Goal: Task Accomplishment & Management: Manage account settings

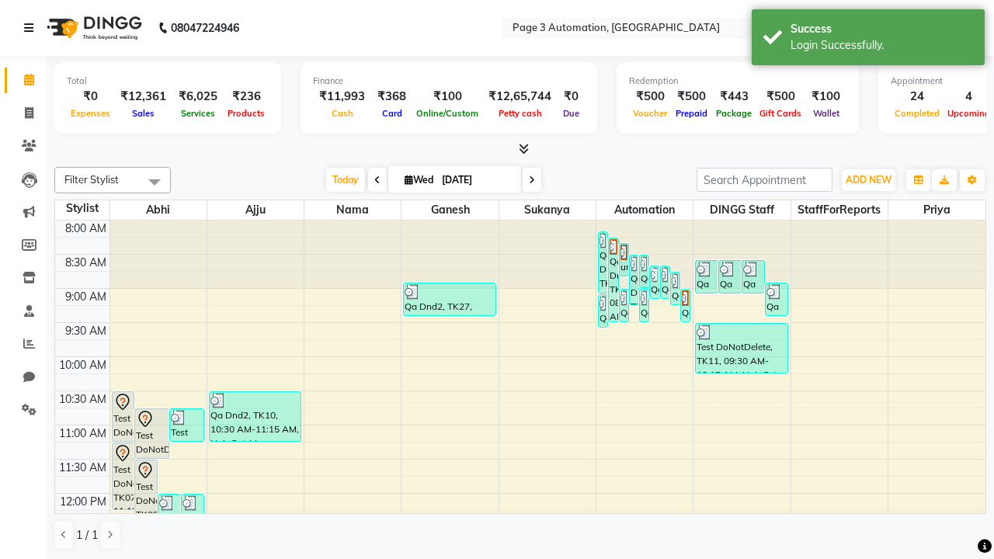
click at [32, 28] on icon at bounding box center [28, 28] width 9 height 11
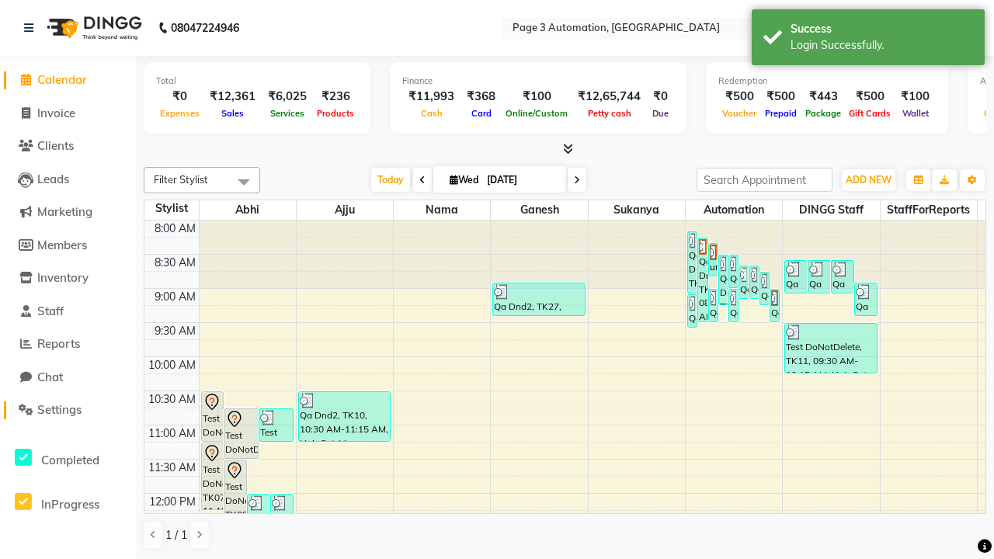
click at [68, 410] on span "Settings" at bounding box center [59, 409] width 44 height 15
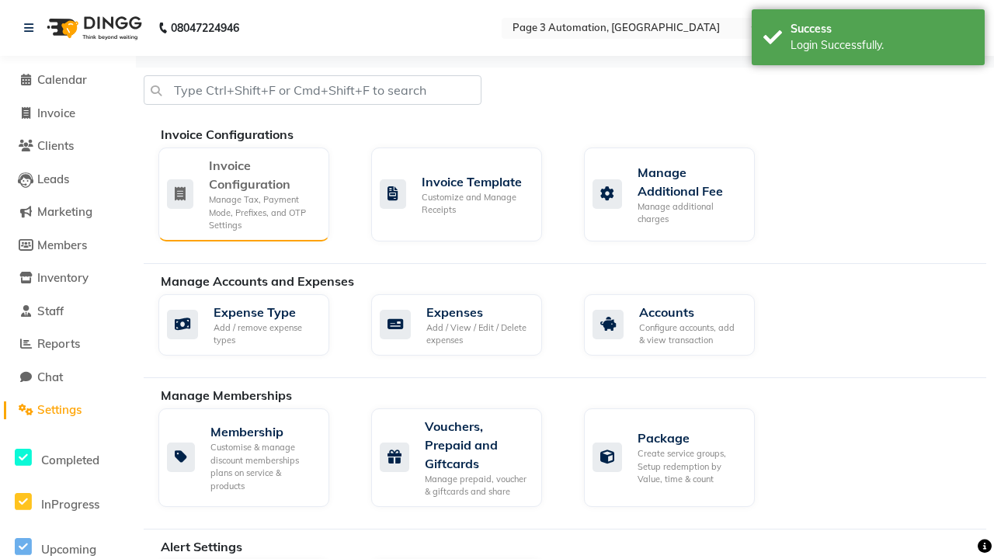
click at [243, 193] on div "Manage Tax, Payment Mode, Prefixes, and OTP Settings" at bounding box center [263, 212] width 108 height 39
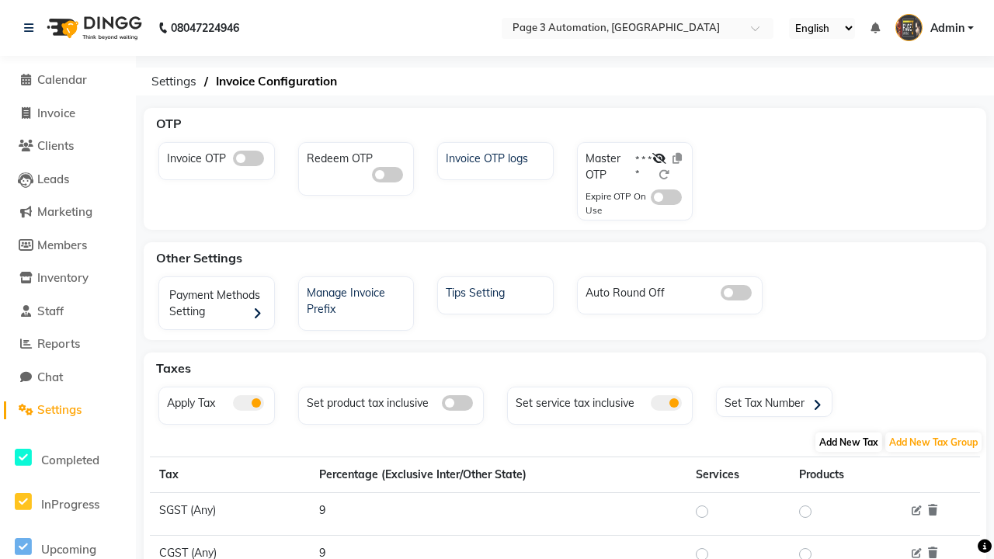
click at [849, 442] on span "Add New Tax" at bounding box center [849, 442] width 67 height 19
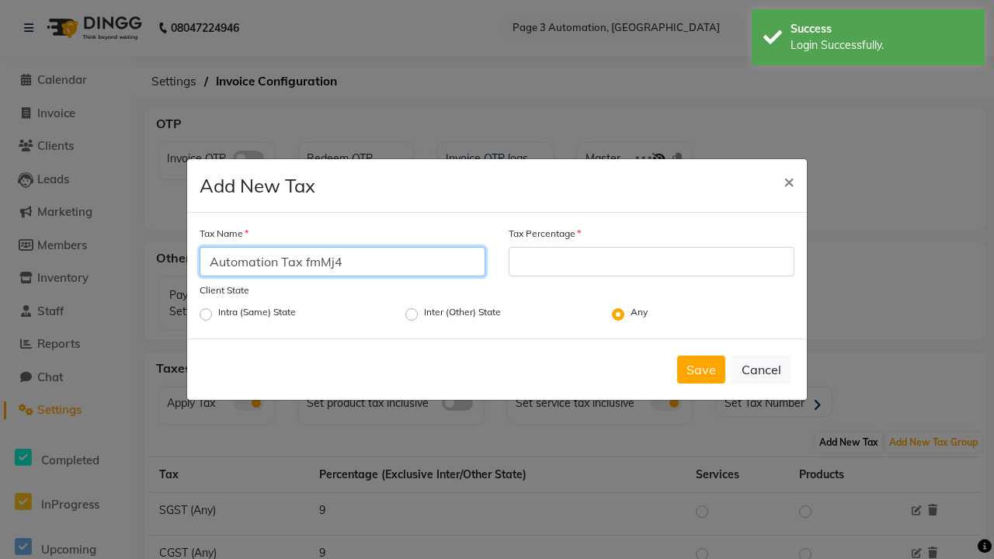
type input "Automation Tax fmMj4"
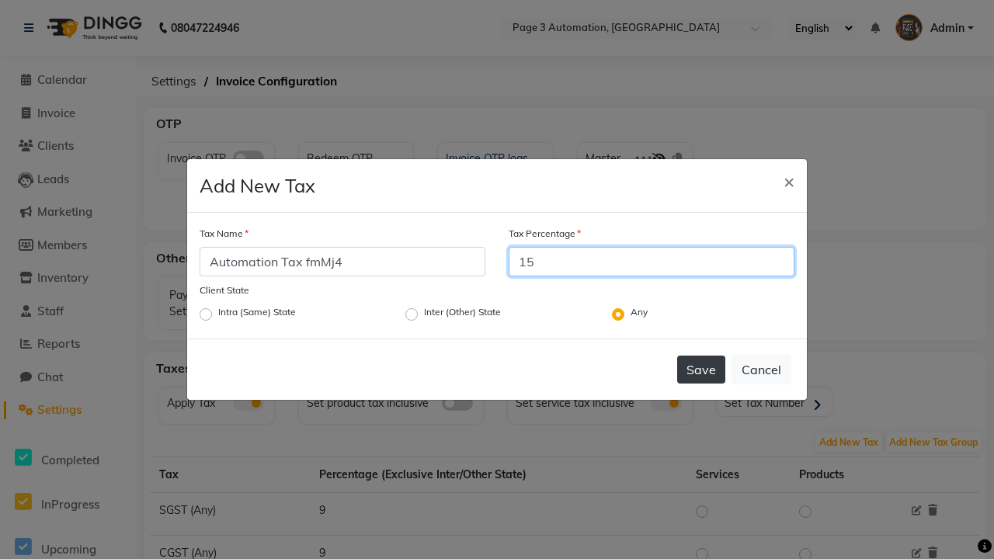
type input "15"
click at [701, 370] on button "Save" at bounding box center [701, 370] width 48 height 28
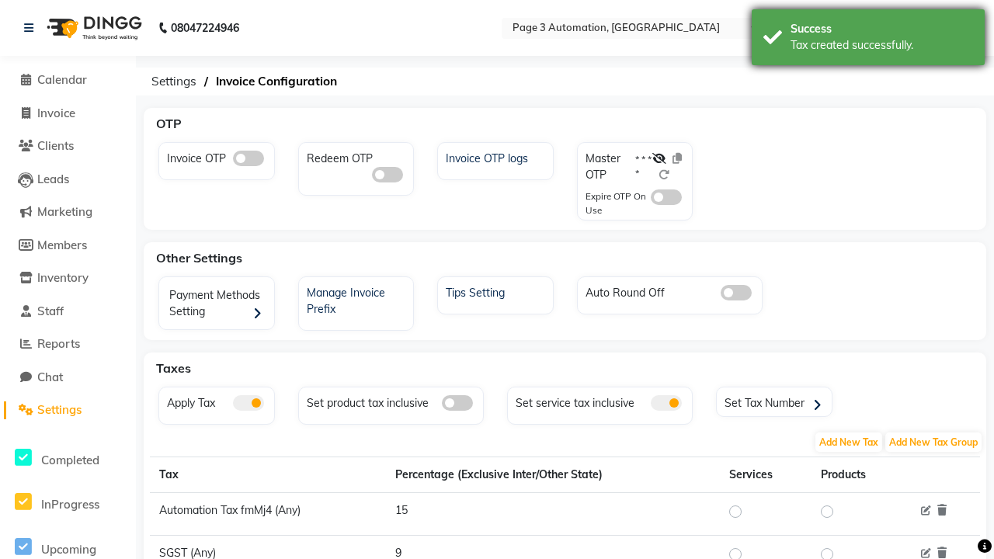
click at [868, 40] on div "Tax created successfully." at bounding box center [882, 45] width 183 height 16
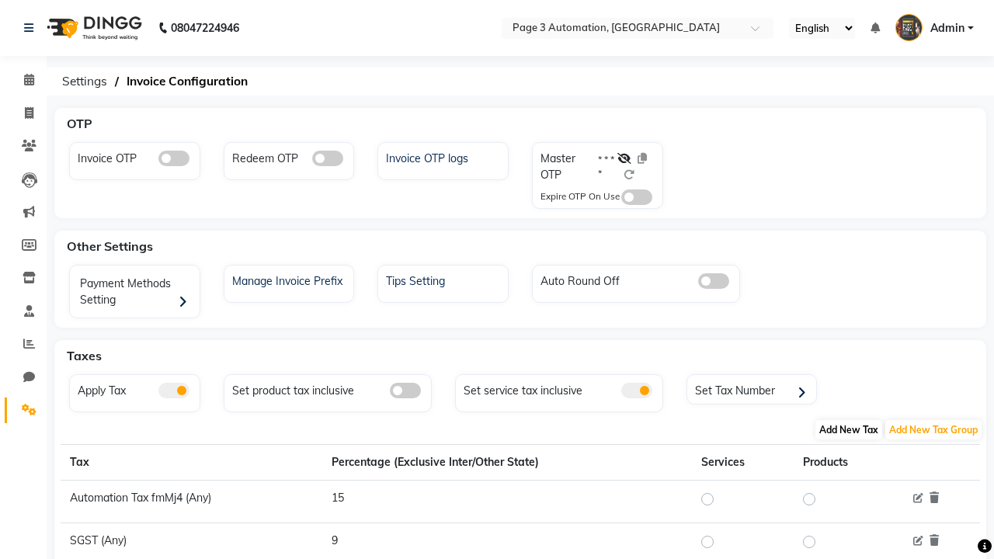
click at [849, 430] on span "Add New Tax" at bounding box center [849, 429] width 67 height 19
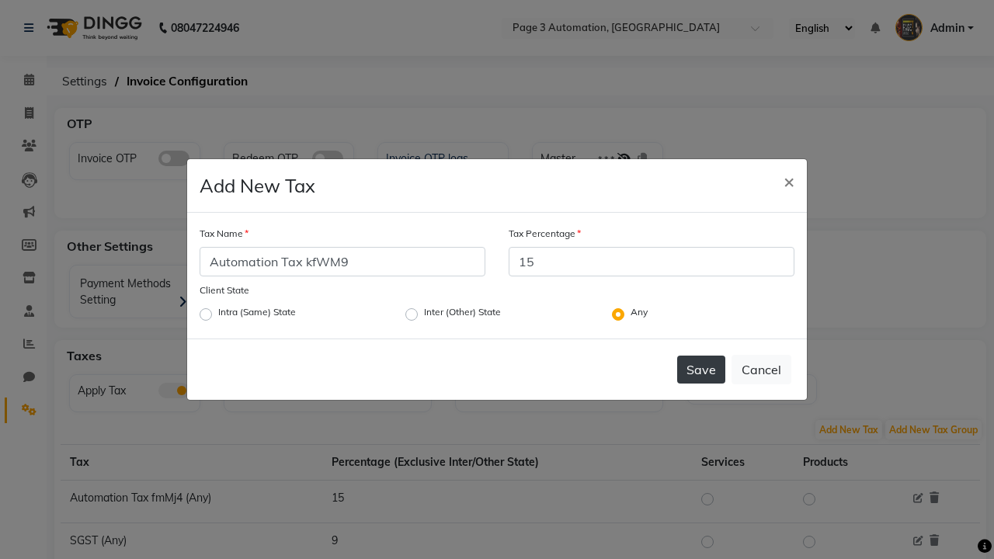
type input "15"
click at [701, 370] on button "Save" at bounding box center [701, 370] width 48 height 28
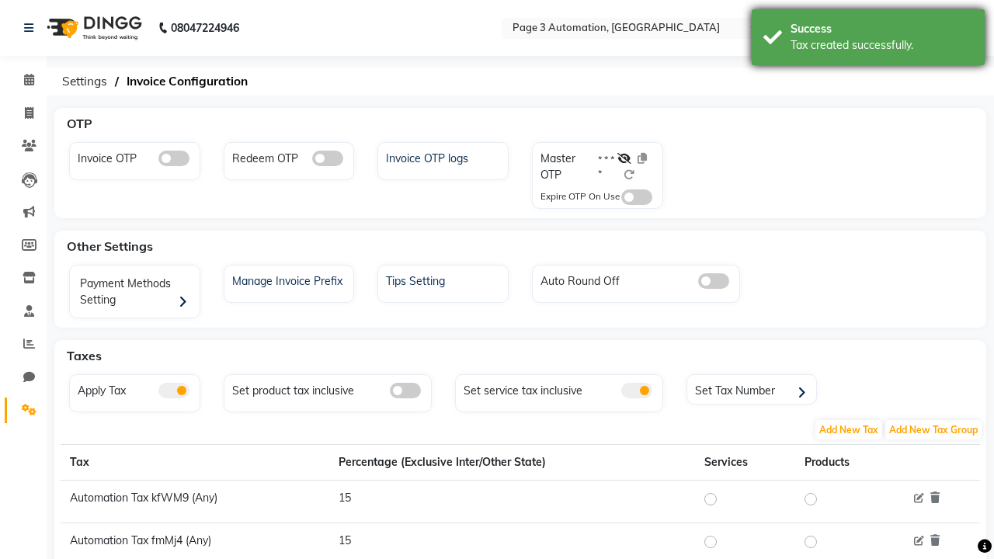
click at [868, 40] on div "Tax created successfully." at bounding box center [882, 45] width 183 height 16
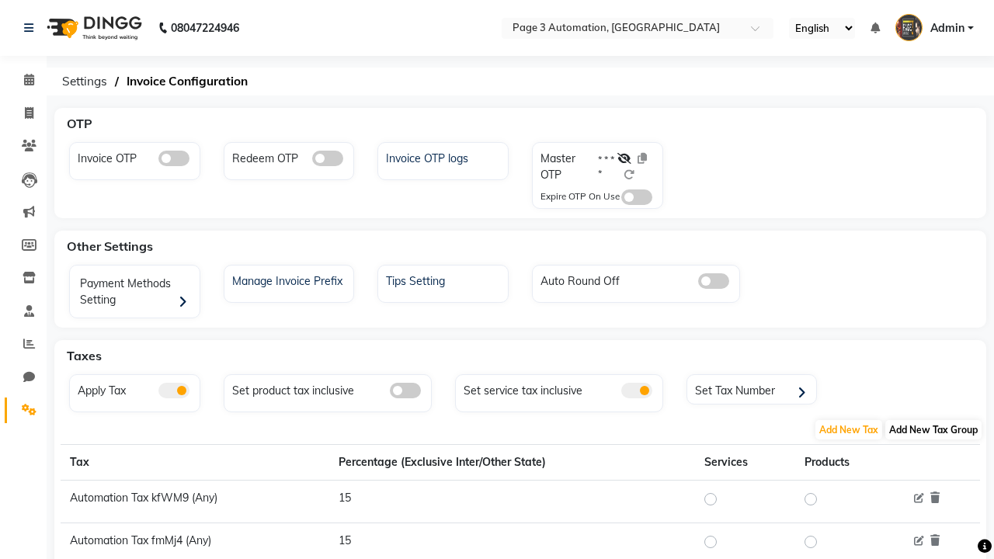
click at [934, 430] on span "Add New Tax Group" at bounding box center [934, 429] width 96 height 19
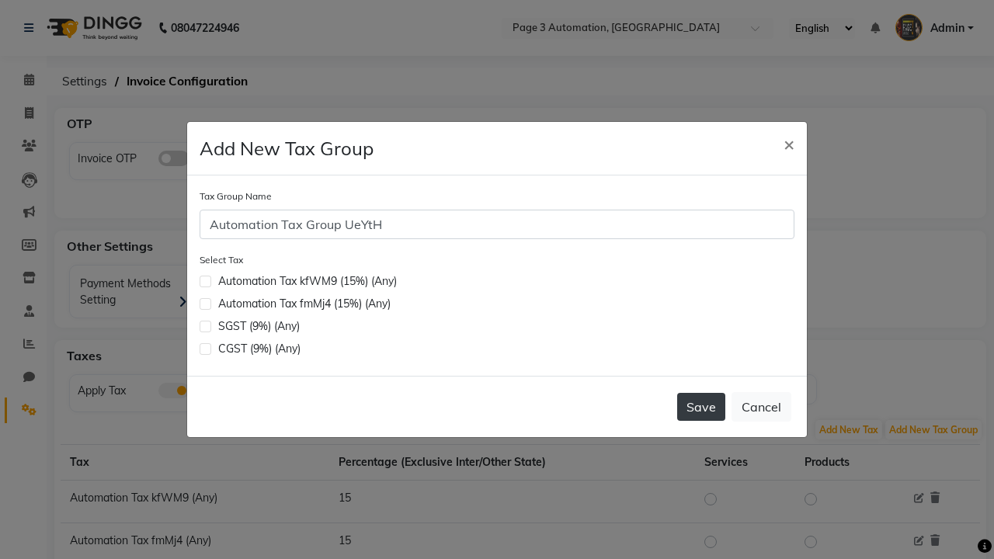
type input "Automation Tax Group UeYtH"
click at [205, 304] on label at bounding box center [206, 304] width 12 height 12
click at [205, 304] on input "checkbox" at bounding box center [205, 303] width 10 height 10
checkbox input "true"
click at [701, 407] on button "Save" at bounding box center [701, 407] width 48 height 28
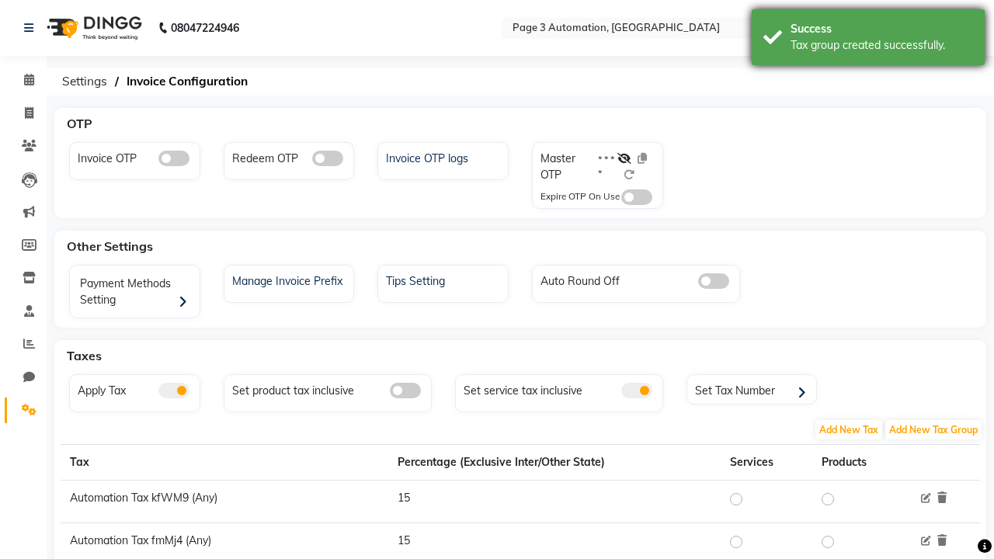
click at [868, 40] on div "Tax group created successfully." at bounding box center [882, 45] width 183 height 16
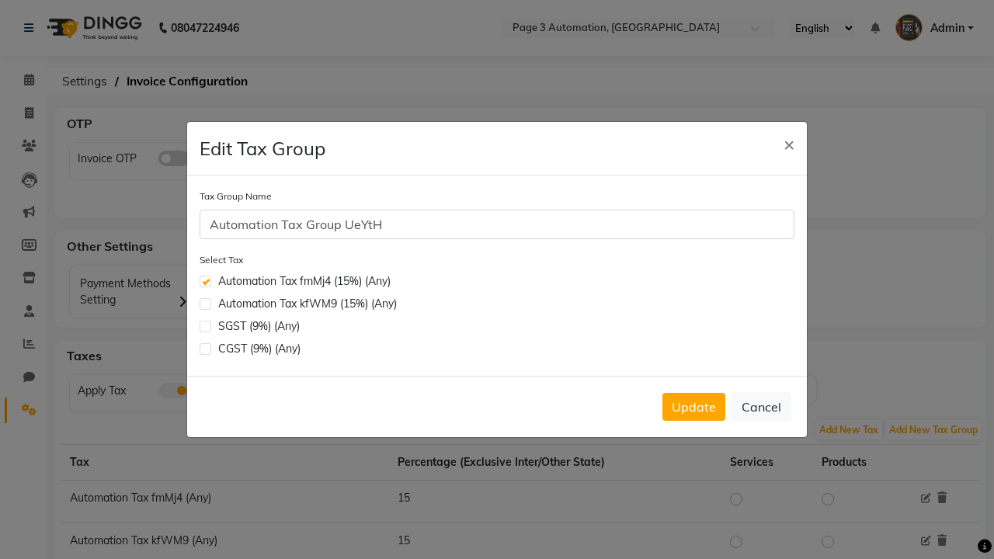
scroll to position [254, 0]
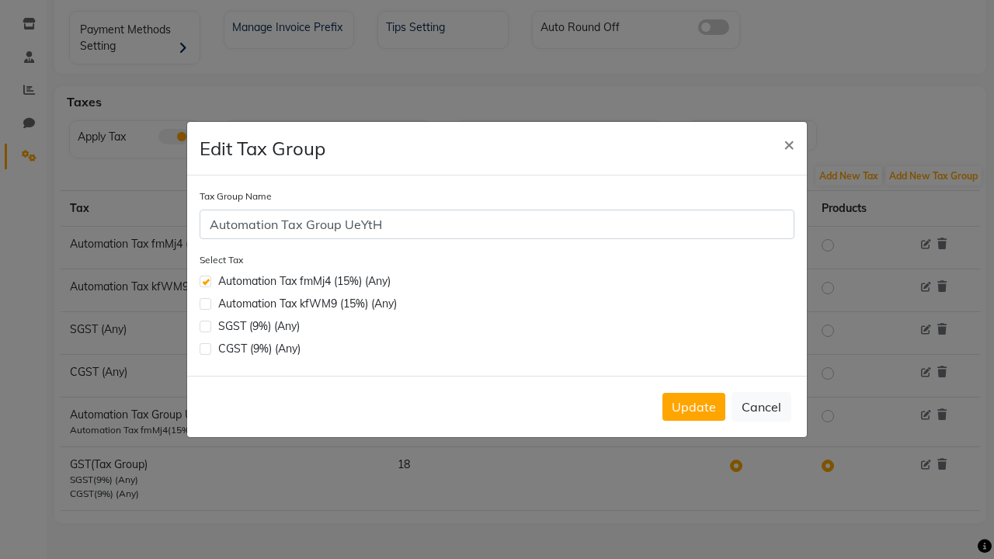
click at [205, 304] on label at bounding box center [206, 304] width 12 height 12
click at [205, 304] on input "checkbox" at bounding box center [205, 303] width 10 height 10
checkbox input "true"
click at [694, 407] on button "Update" at bounding box center [694, 407] width 63 height 28
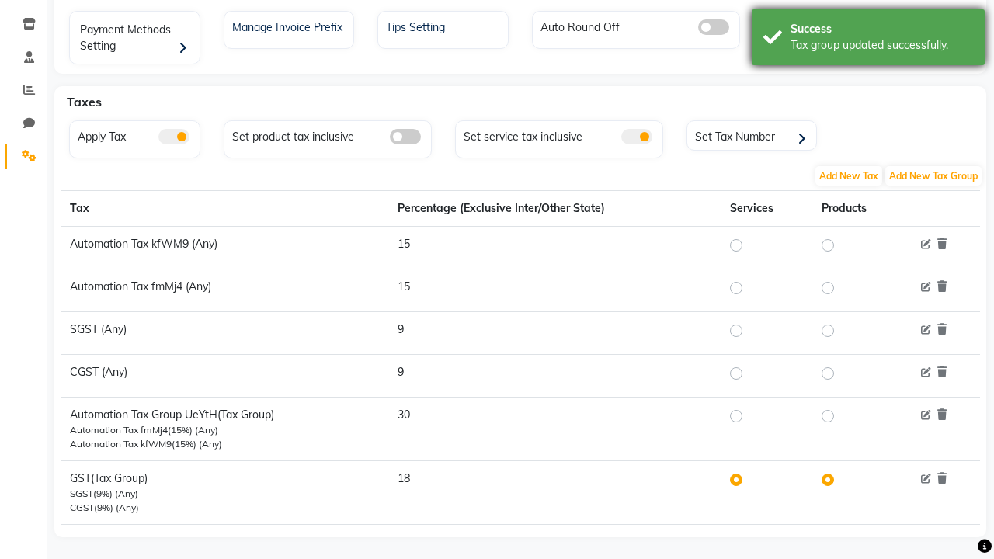
click at [868, 40] on div "Tax group updated successfully." at bounding box center [882, 45] width 183 height 16
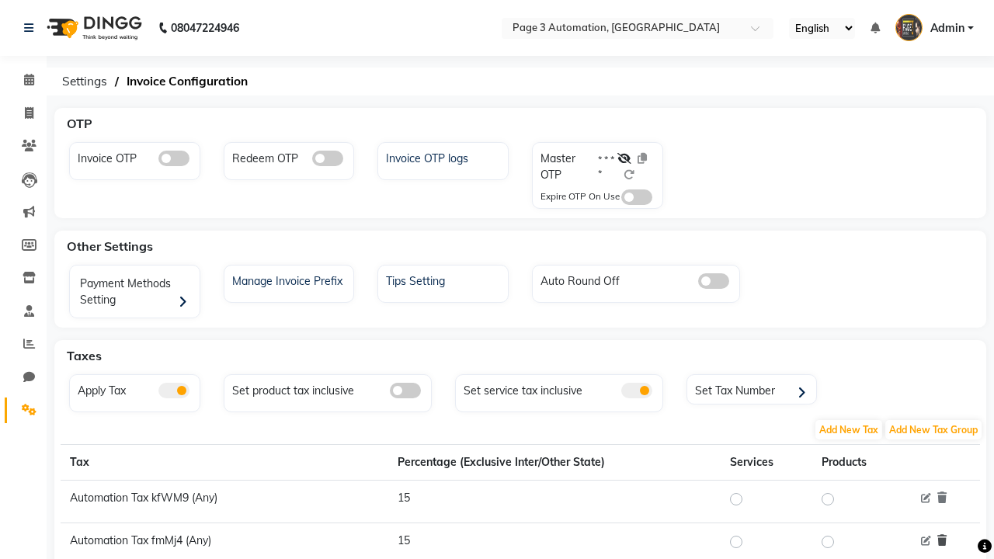
click at [942, 541] on icon at bounding box center [942, 540] width 9 height 11
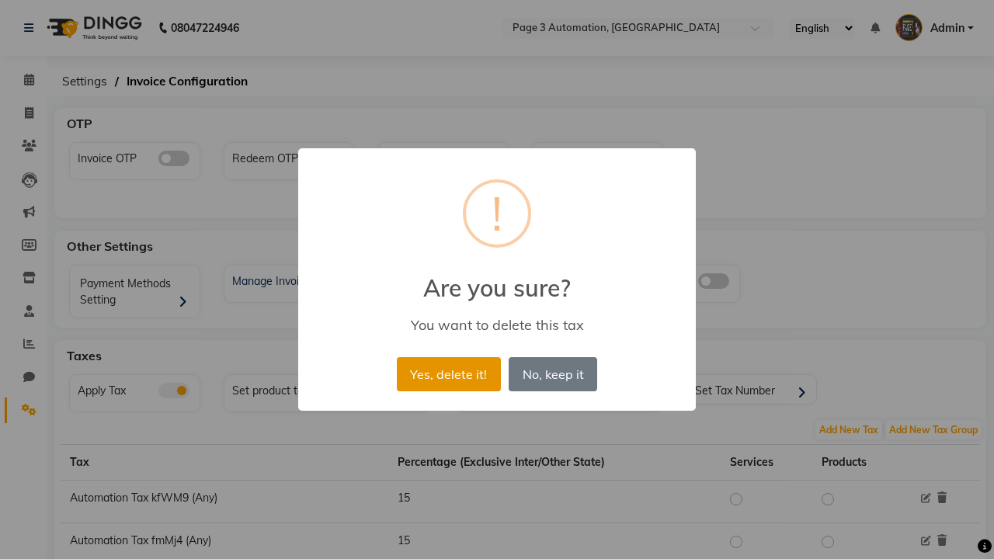
click at [448, 374] on button "Yes, delete it!" at bounding box center [449, 374] width 104 height 34
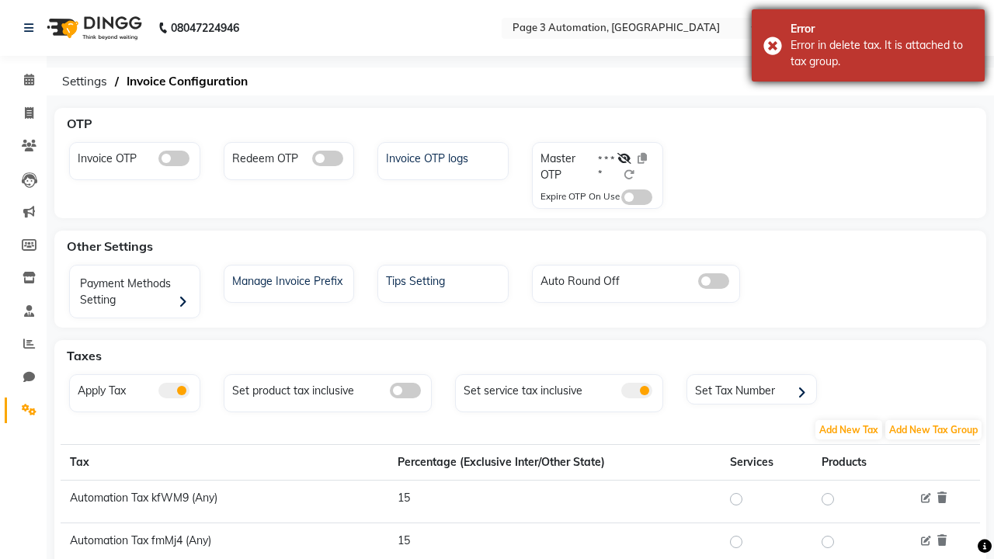
click at [868, 45] on div "Error in delete tax. It is attached to tax group." at bounding box center [882, 53] width 183 height 33
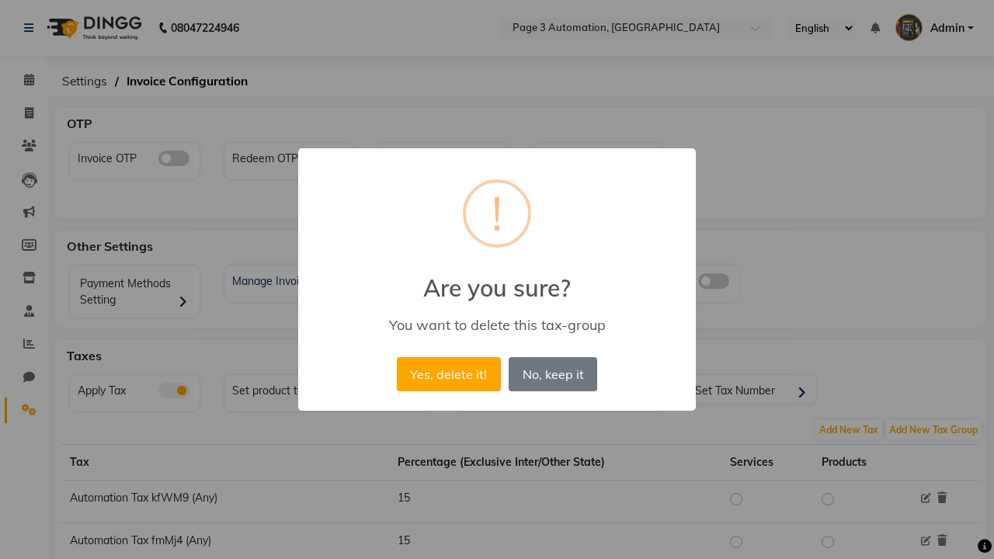
scroll to position [268, 0]
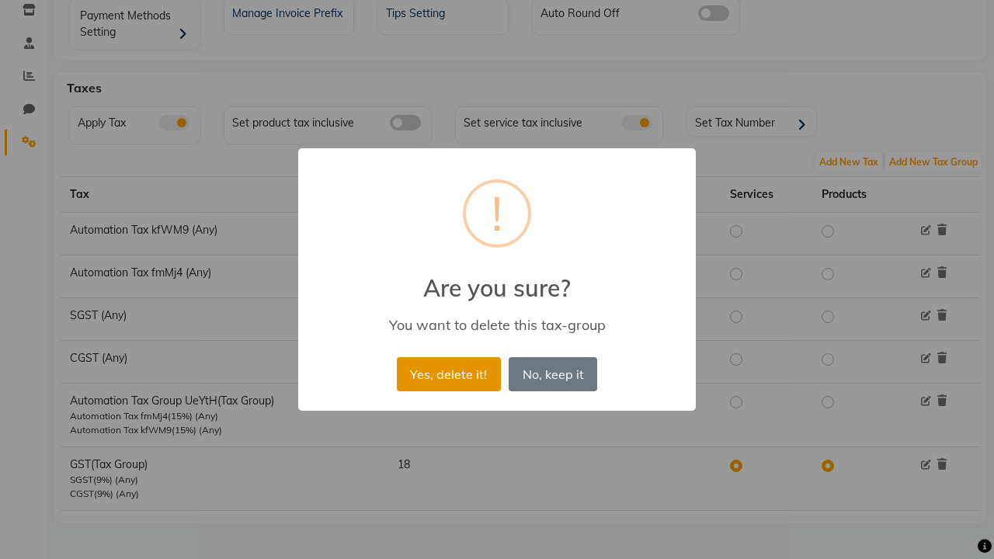
click at [448, 374] on button "Yes, delete it!" at bounding box center [449, 374] width 104 height 34
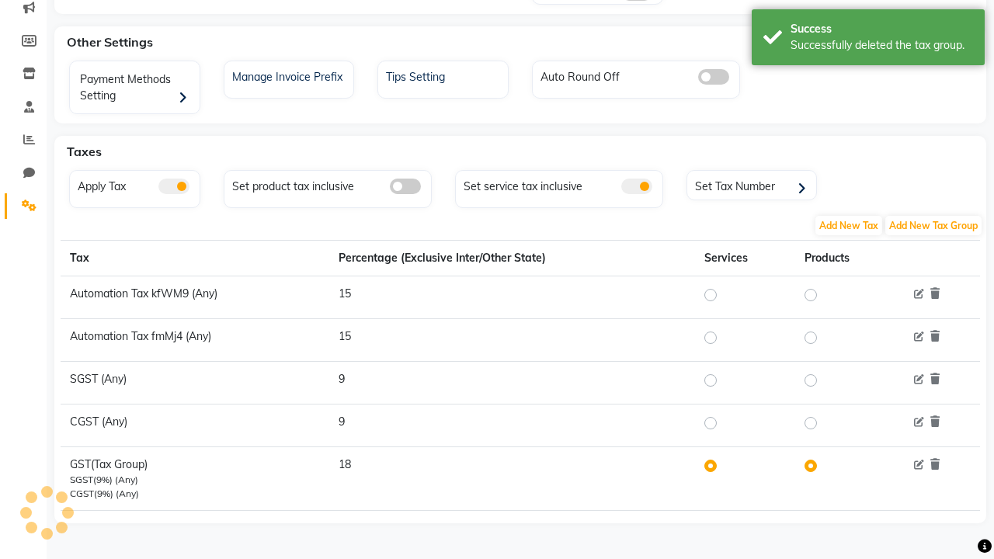
scroll to position [204, 0]
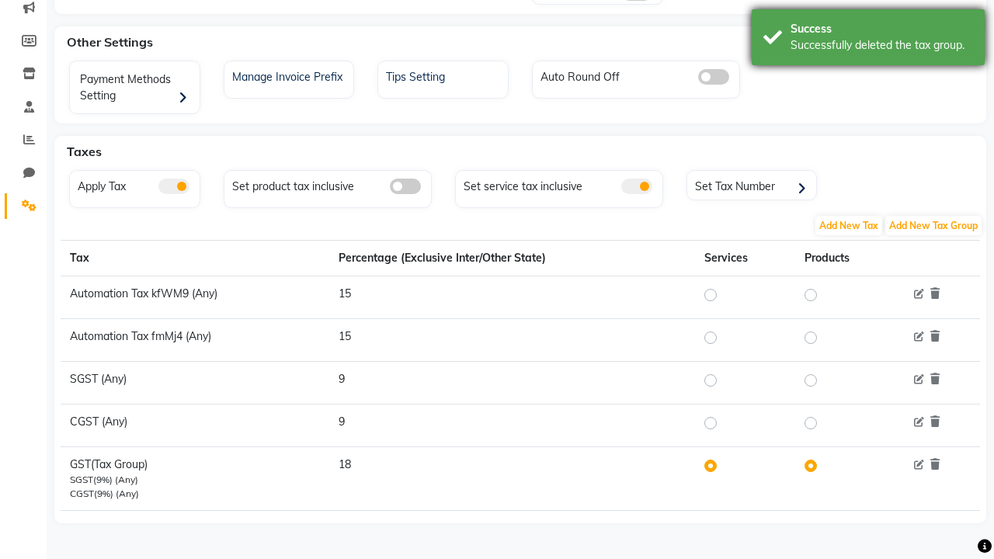
click at [868, 40] on div "Successfully deleted the tax group." at bounding box center [882, 45] width 183 height 16
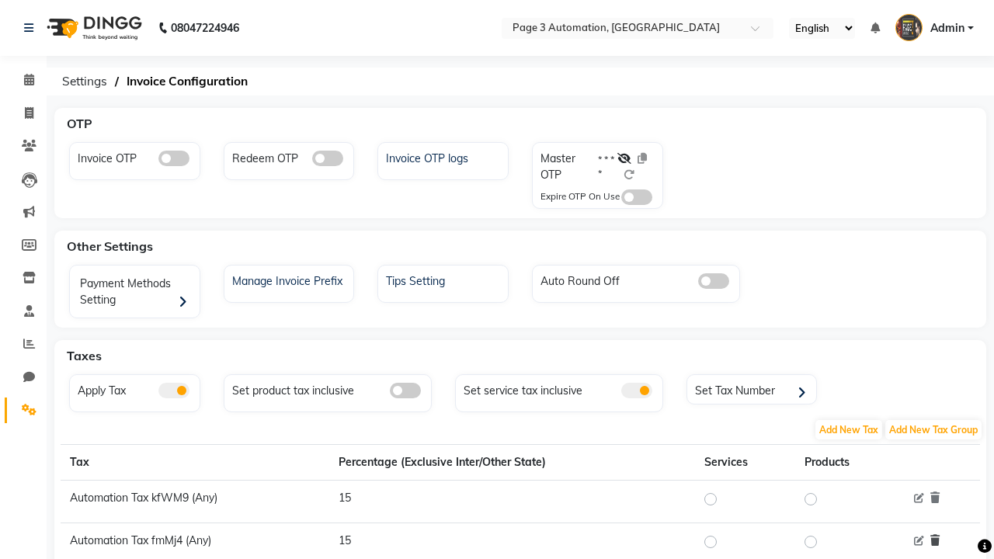
click at [934, 541] on icon at bounding box center [935, 540] width 9 height 11
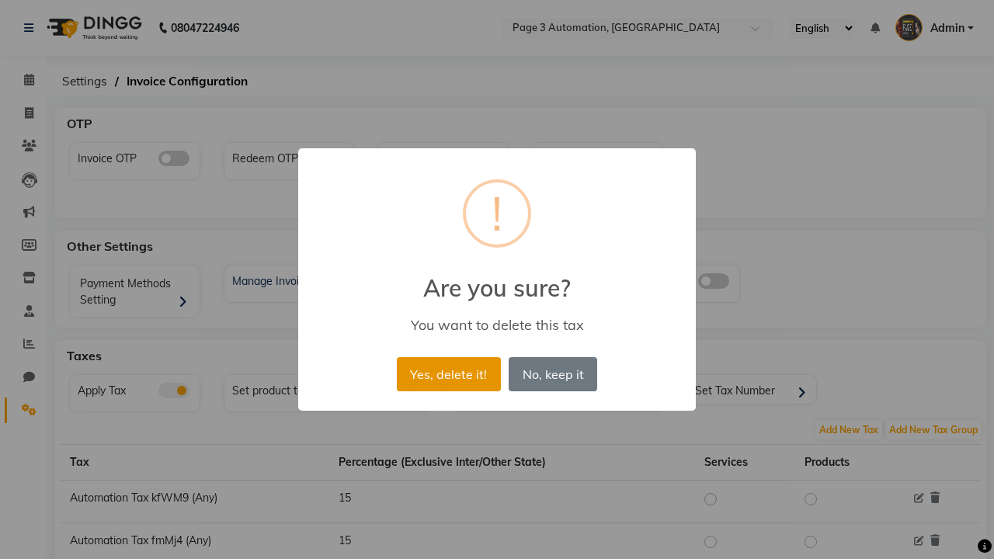
click at [448, 374] on button "Yes, delete it!" at bounding box center [449, 374] width 104 height 34
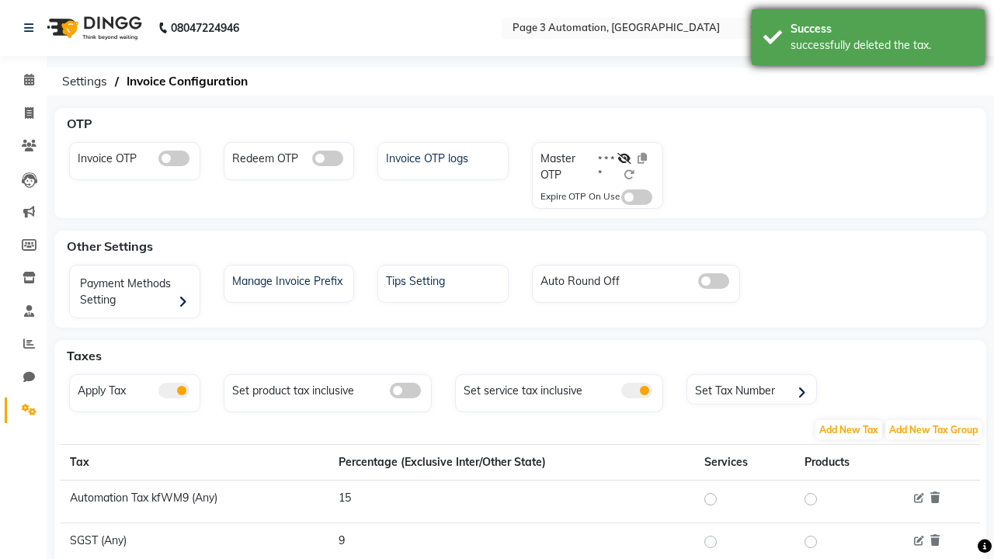
click at [868, 40] on div "successfully deleted the tax." at bounding box center [882, 45] width 183 height 16
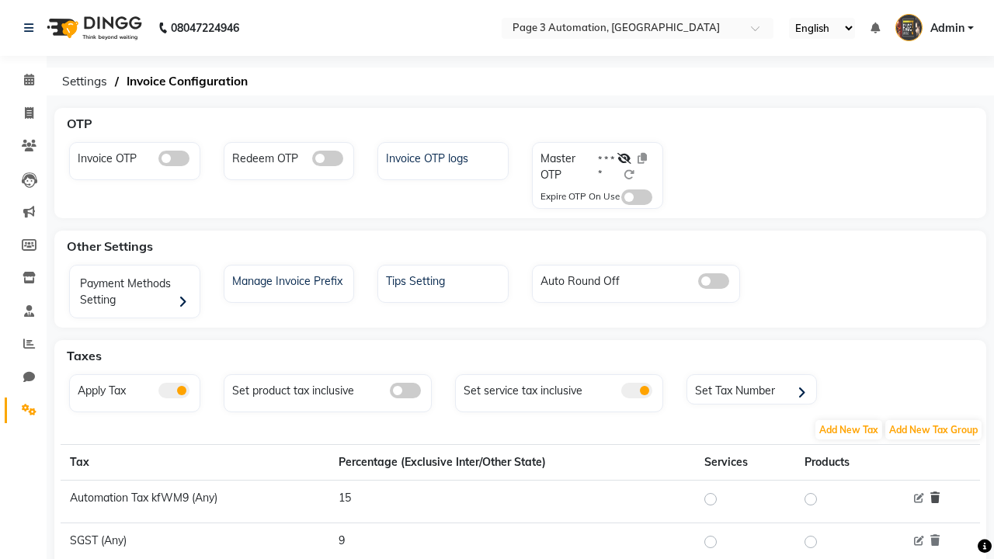
click at [934, 498] on icon at bounding box center [935, 497] width 9 height 11
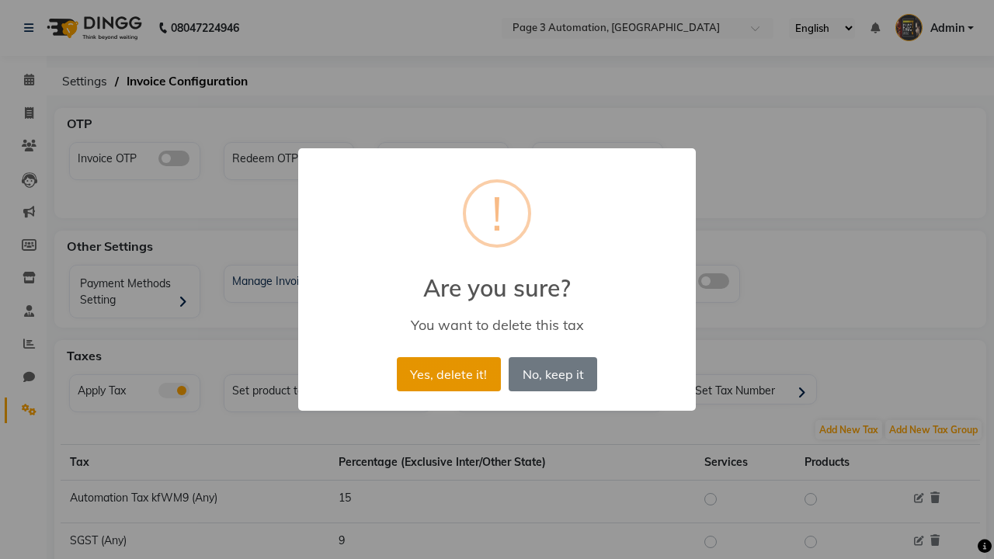
click at [448, 374] on button "Yes, delete it!" at bounding box center [449, 374] width 104 height 34
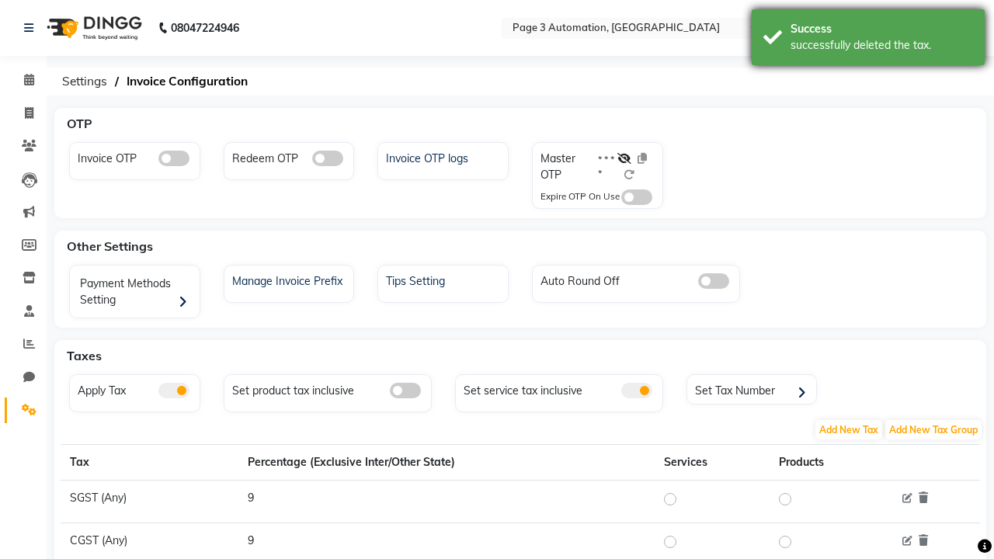
click at [868, 40] on div "successfully deleted the tax." at bounding box center [882, 45] width 183 height 16
